Goal: Transaction & Acquisition: Purchase product/service

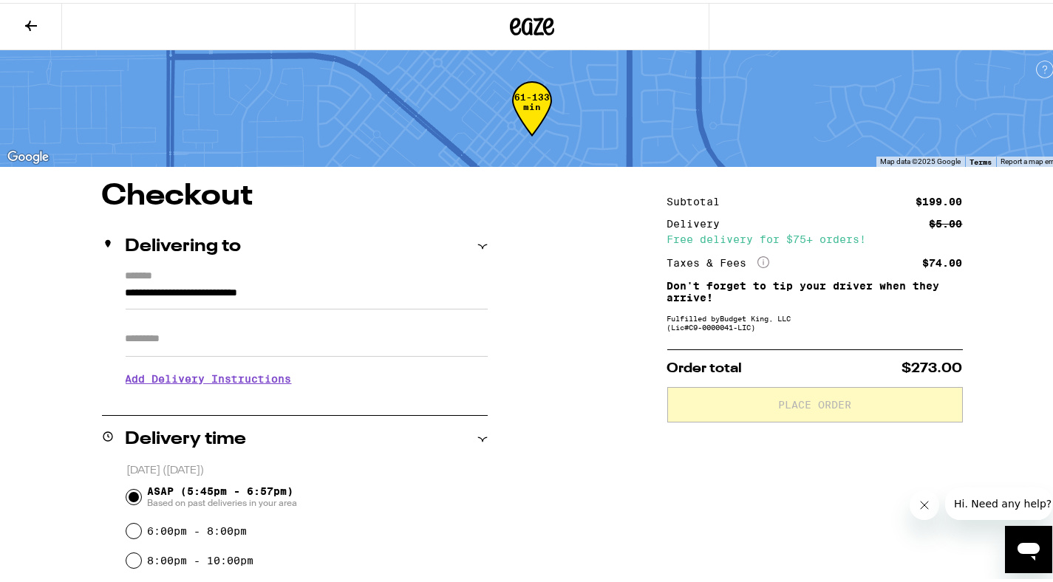
click at [529, 111] on div "61-133 min" at bounding box center [532, 116] width 40 height 55
